Goal: Check status

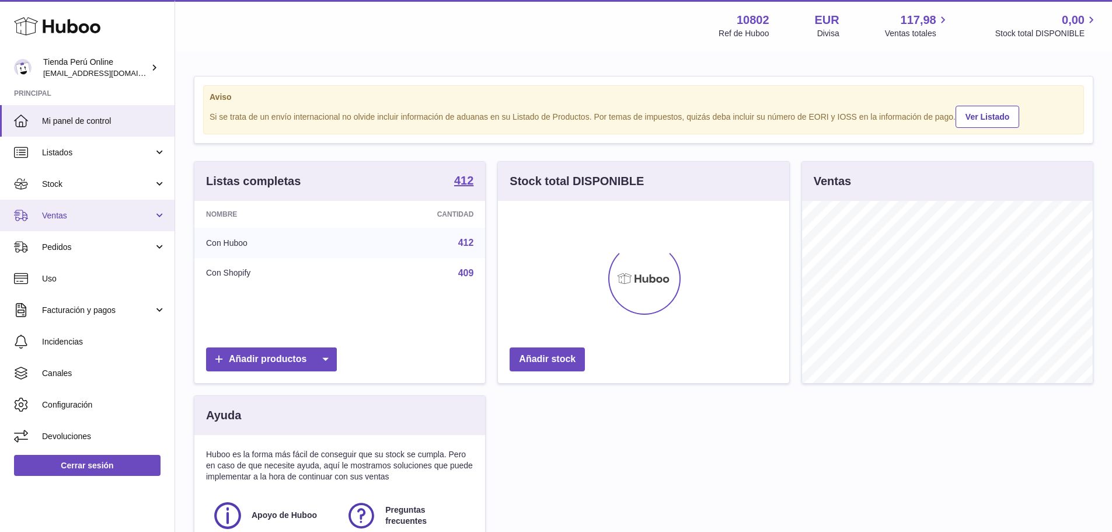
scroll to position [182, 291]
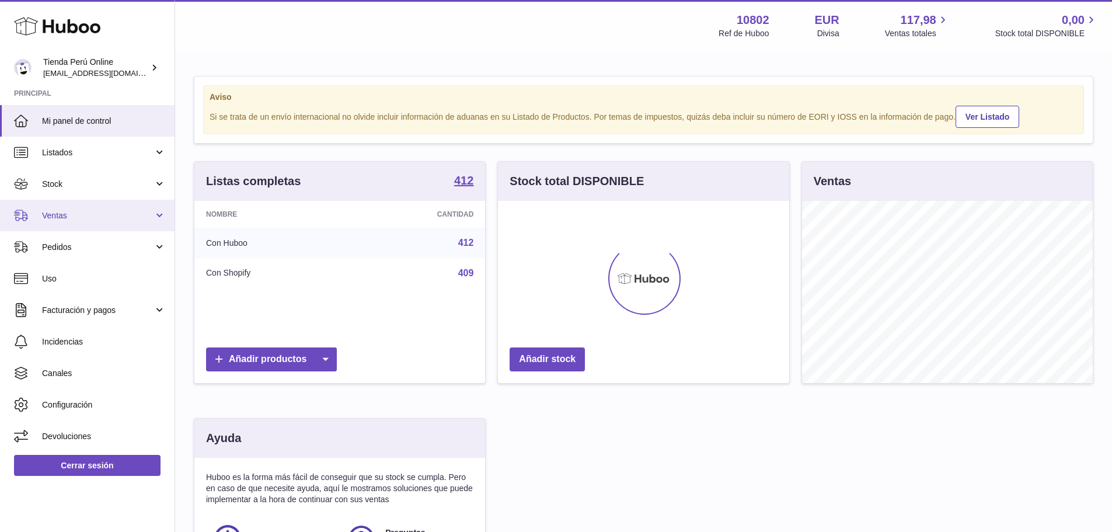
click at [100, 215] on span "Ventas" at bounding box center [97, 215] width 111 height 11
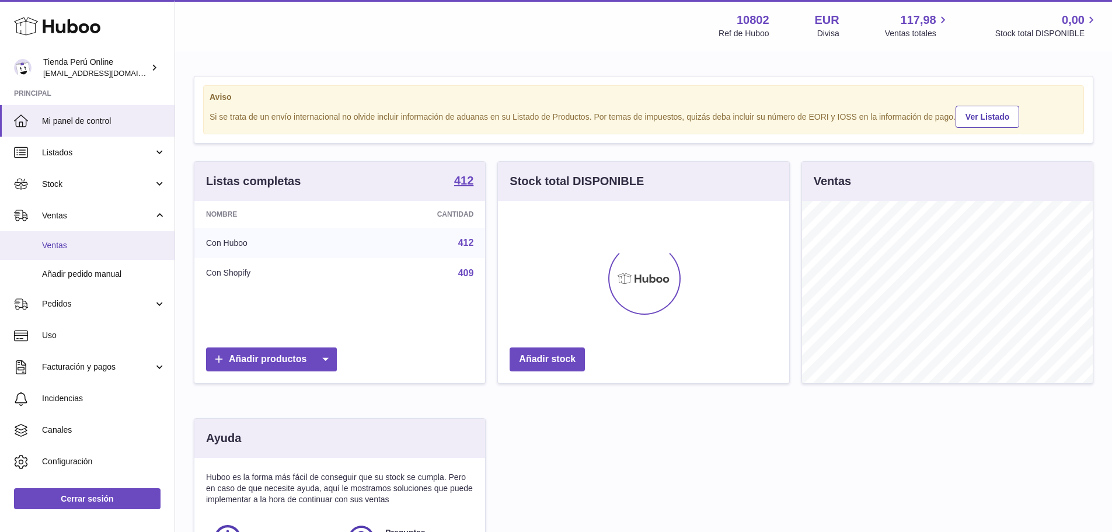
click at [96, 241] on span "Ventas" at bounding box center [104, 245] width 124 height 11
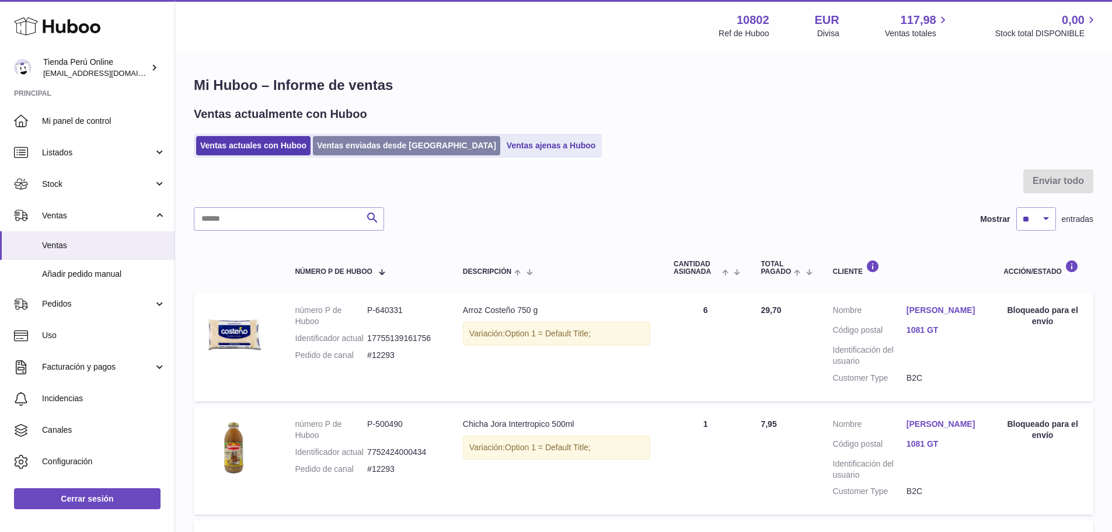
click at [378, 141] on link "Ventas enviadas desde [GEOGRAPHIC_DATA]" at bounding box center [406, 145] width 187 height 19
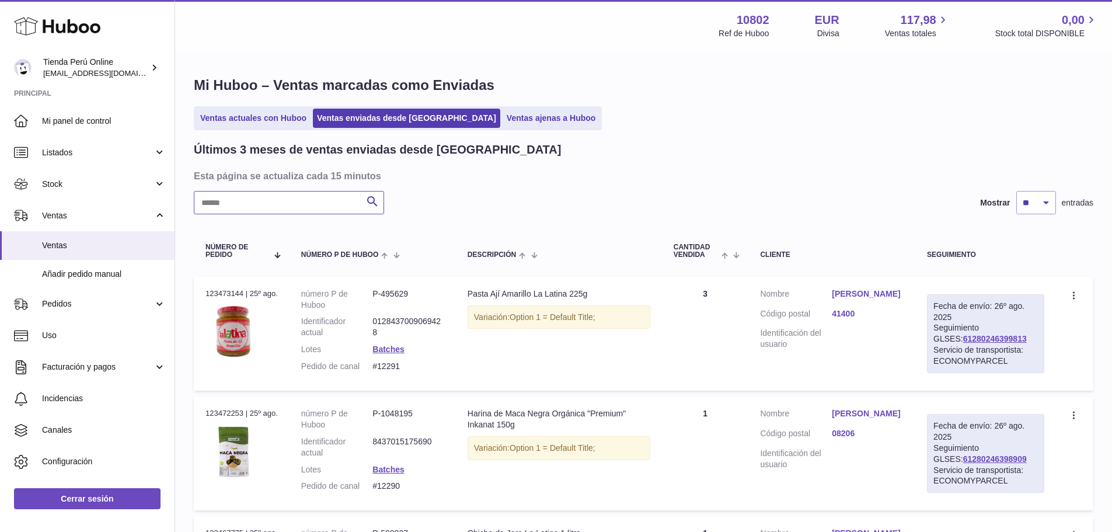
click at [293, 202] on input "text" at bounding box center [289, 202] width 190 height 23
paste input "**********"
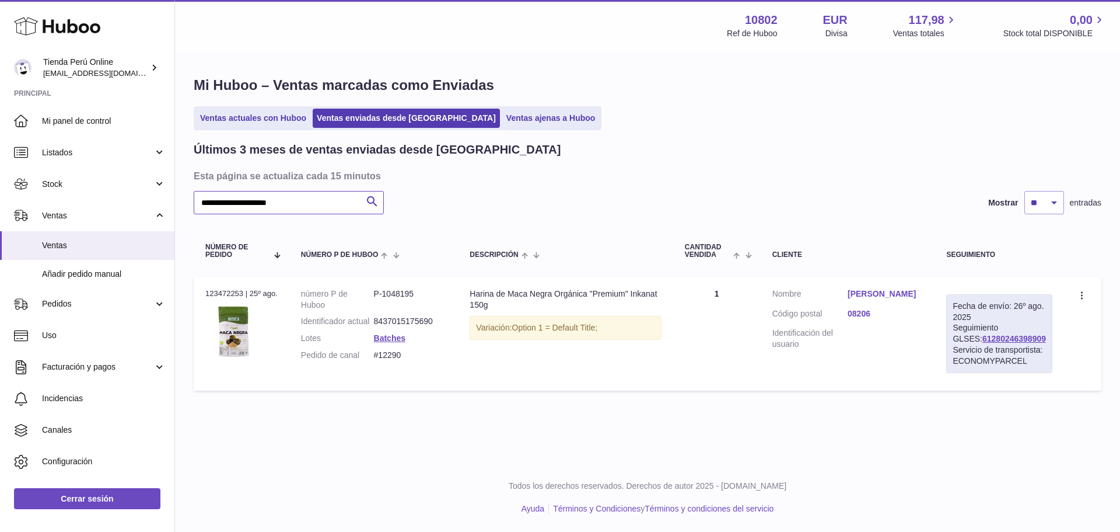
type input "**********"
click at [887, 293] on link "Xavier Castillo Beteta" at bounding box center [885, 293] width 75 height 11
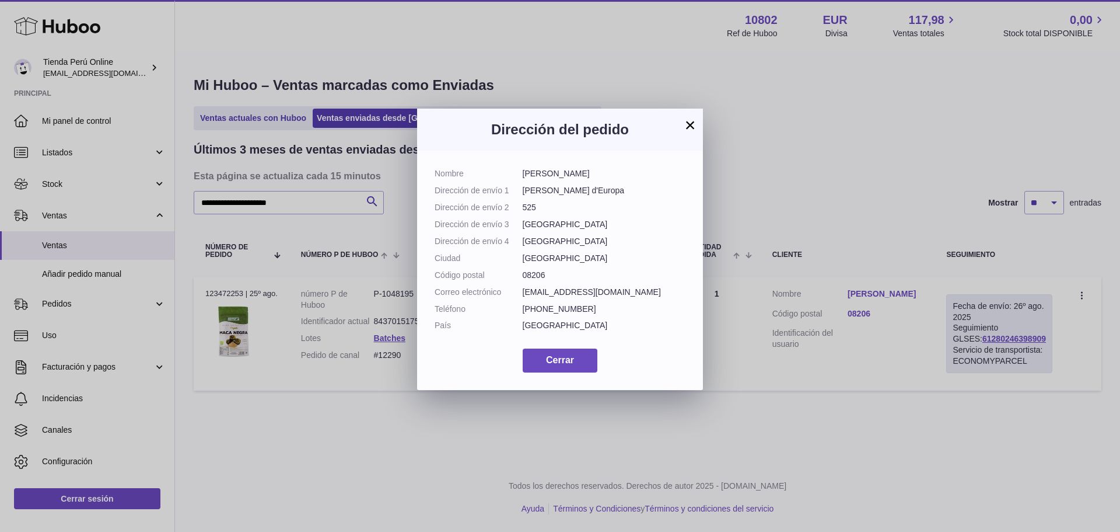
click at [696, 122] on button "×" at bounding box center [690, 125] width 14 height 14
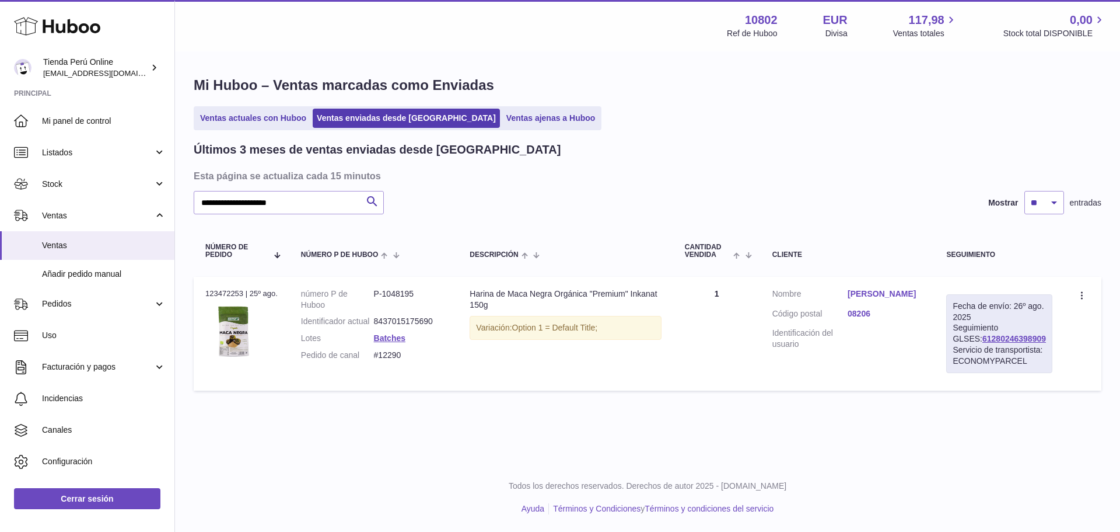
drag, startPoint x: 1033, startPoint y: 337, endPoint x: 951, endPoint y: 341, distance: 83.0
click at [951, 341] on td "Fecha de envío: 26º ago. 2025 Seguimiento GLSES: 61280246398909 Servicio de tra…" at bounding box center [1000, 334] width 130 height 114
copy link "61280246398909"
drag, startPoint x: 413, startPoint y: 368, endPoint x: 373, endPoint y: 369, distance: 39.7
click at [373, 366] on dl "número P de Huboo P-1048195 Identificador actual 8437015175690 Lotes Batches Pe…" at bounding box center [374, 327] width 146 height 78
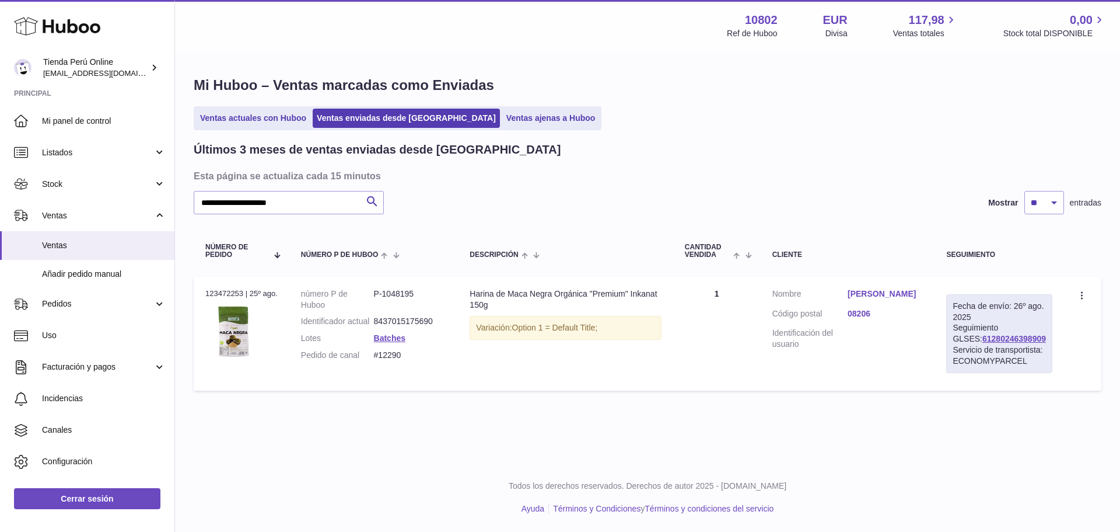
copy dl "#12290"
click at [890, 296] on link "Xavier Castillo Beteta" at bounding box center [885, 293] width 75 height 11
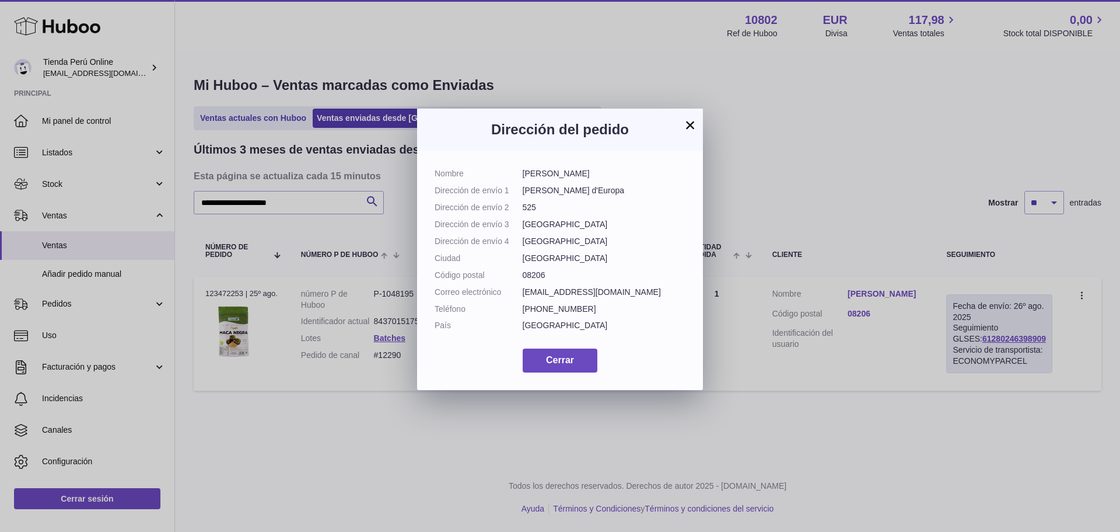
drag, startPoint x: 612, startPoint y: 176, endPoint x: 519, endPoint y: 176, distance: 92.2
click at [519, 176] on dl "Nombre Xavier Castillo Beteta Dirección de envío 1 Ronda d'Europa Dirección de …" at bounding box center [560, 252] width 251 height 169
copy dl "Xavier Castillo Beteta"
